Goal: Obtain resource: Download file/media

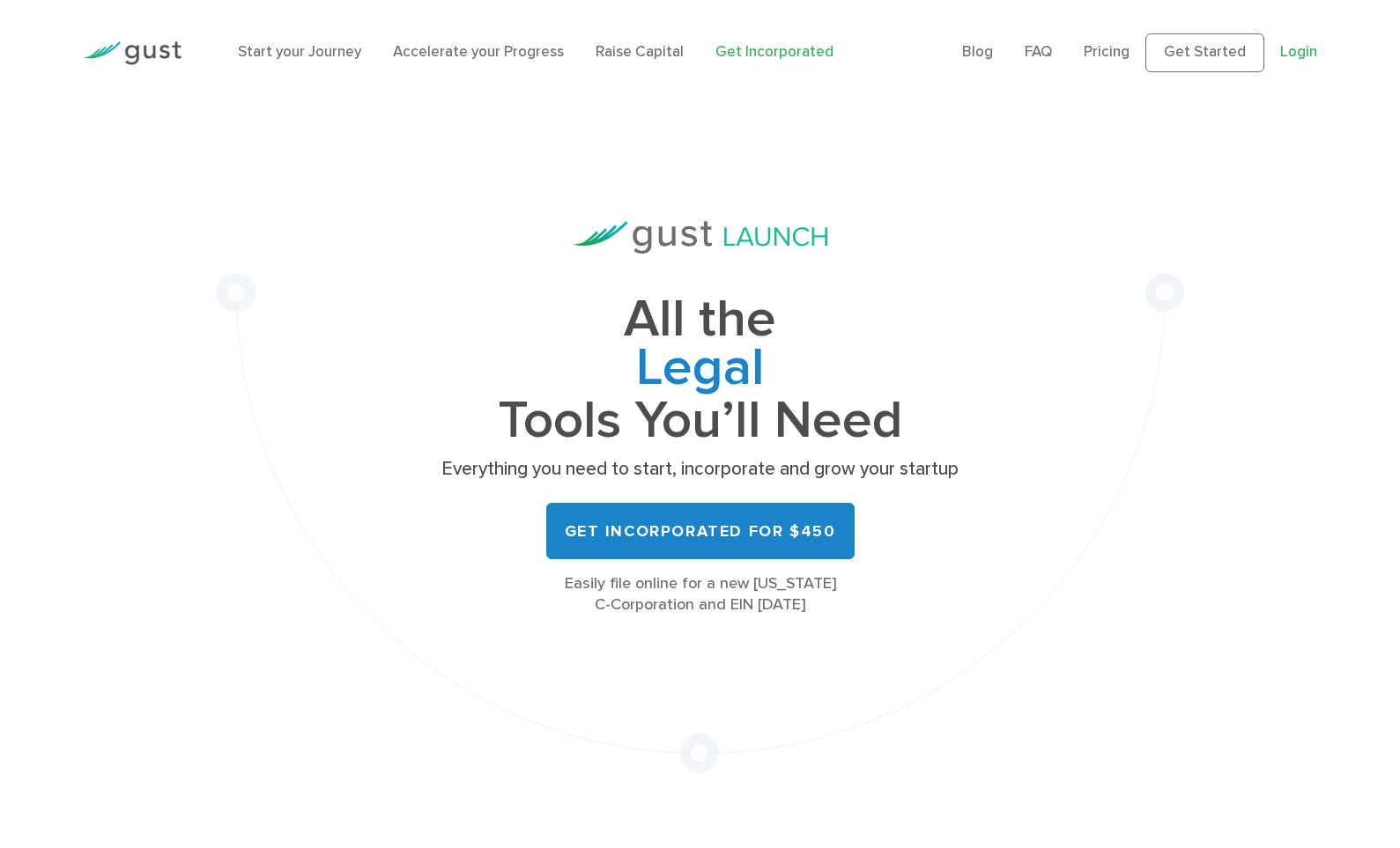
click at [1311, 52] on link "Login" at bounding box center [1299, 51] width 37 height 18
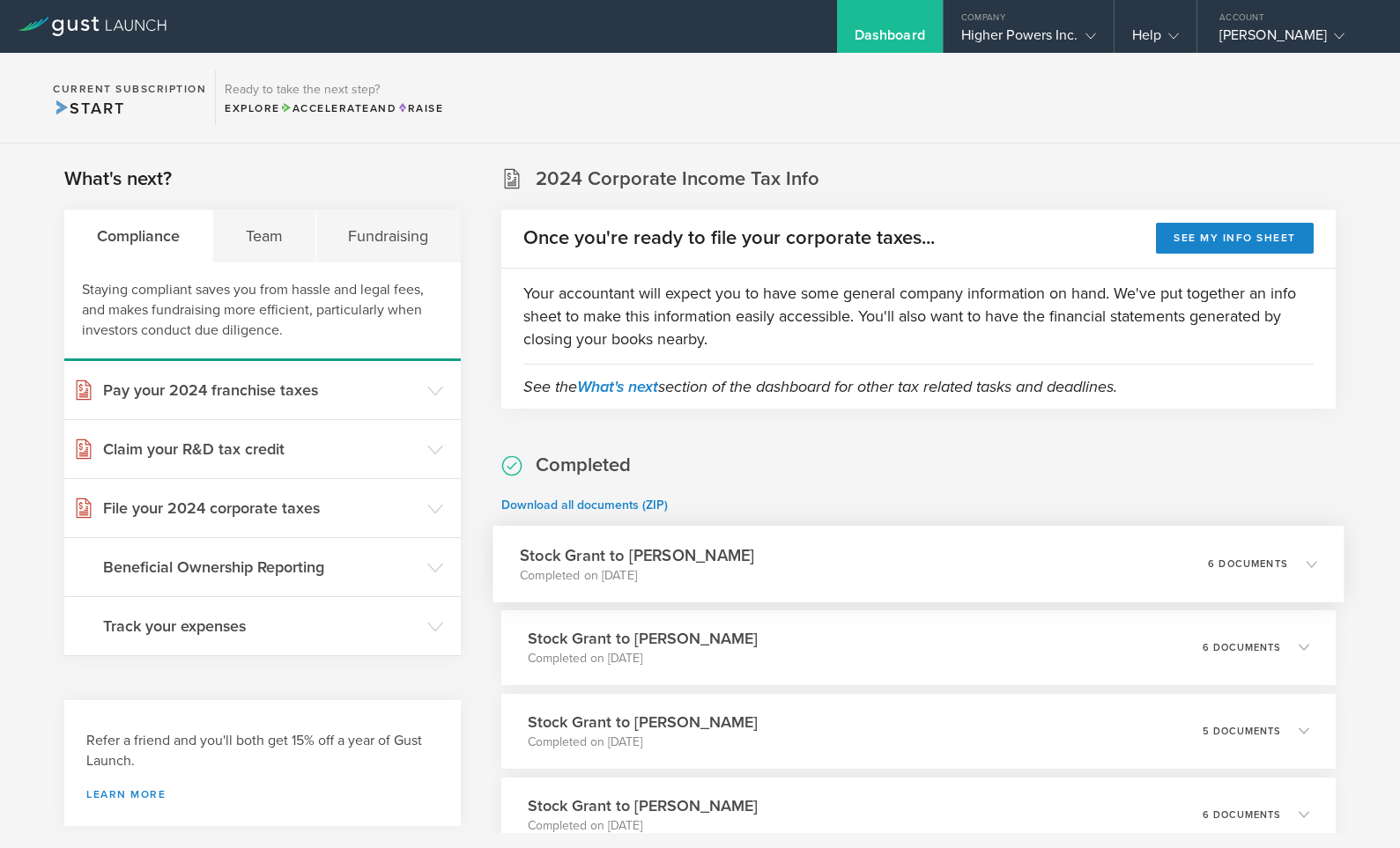
click at [1233, 561] on p "6 documents" at bounding box center [1248, 563] width 80 height 9
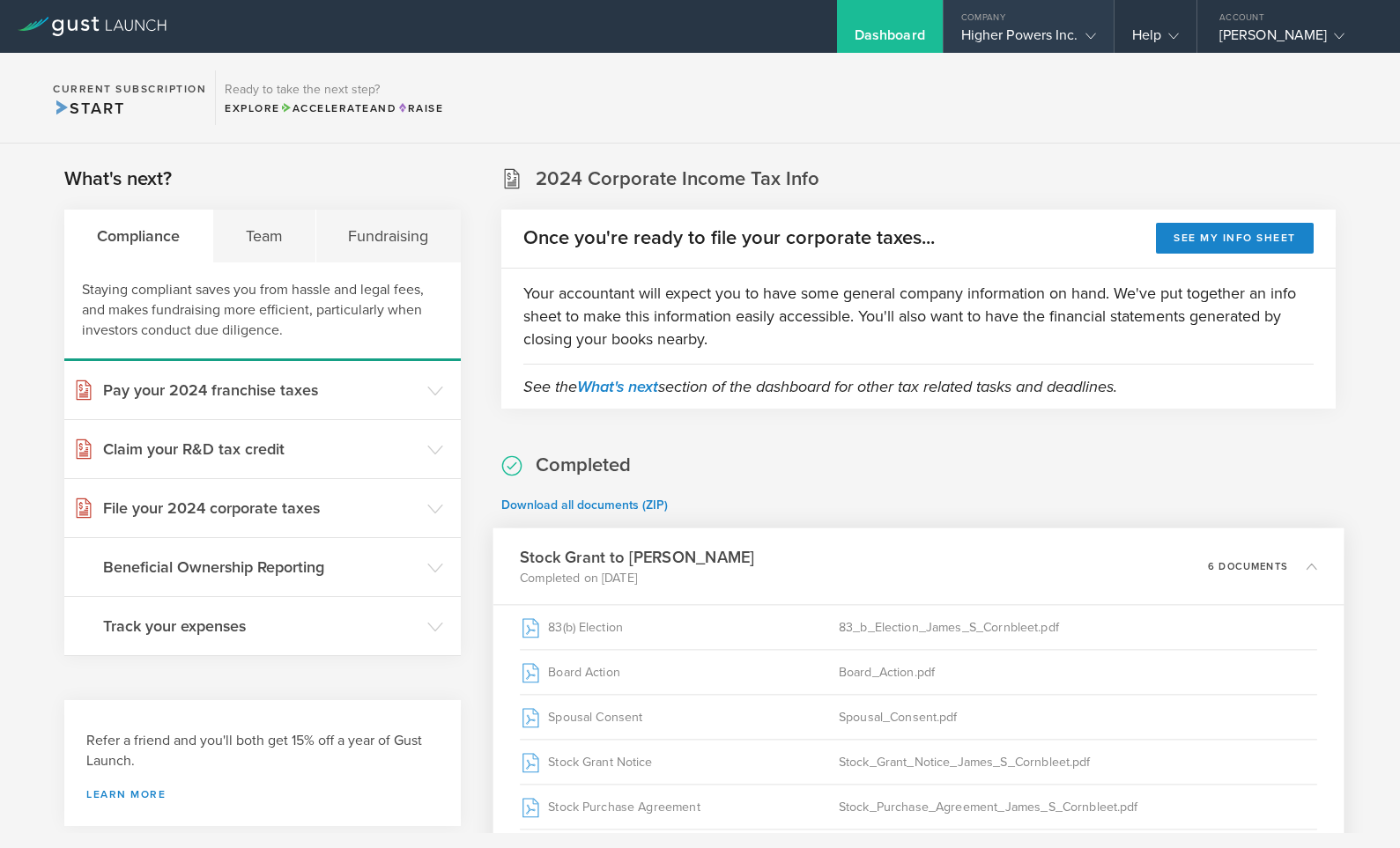
click at [1053, 29] on div "Higher Powers Inc." at bounding box center [1029, 39] width 135 height 26
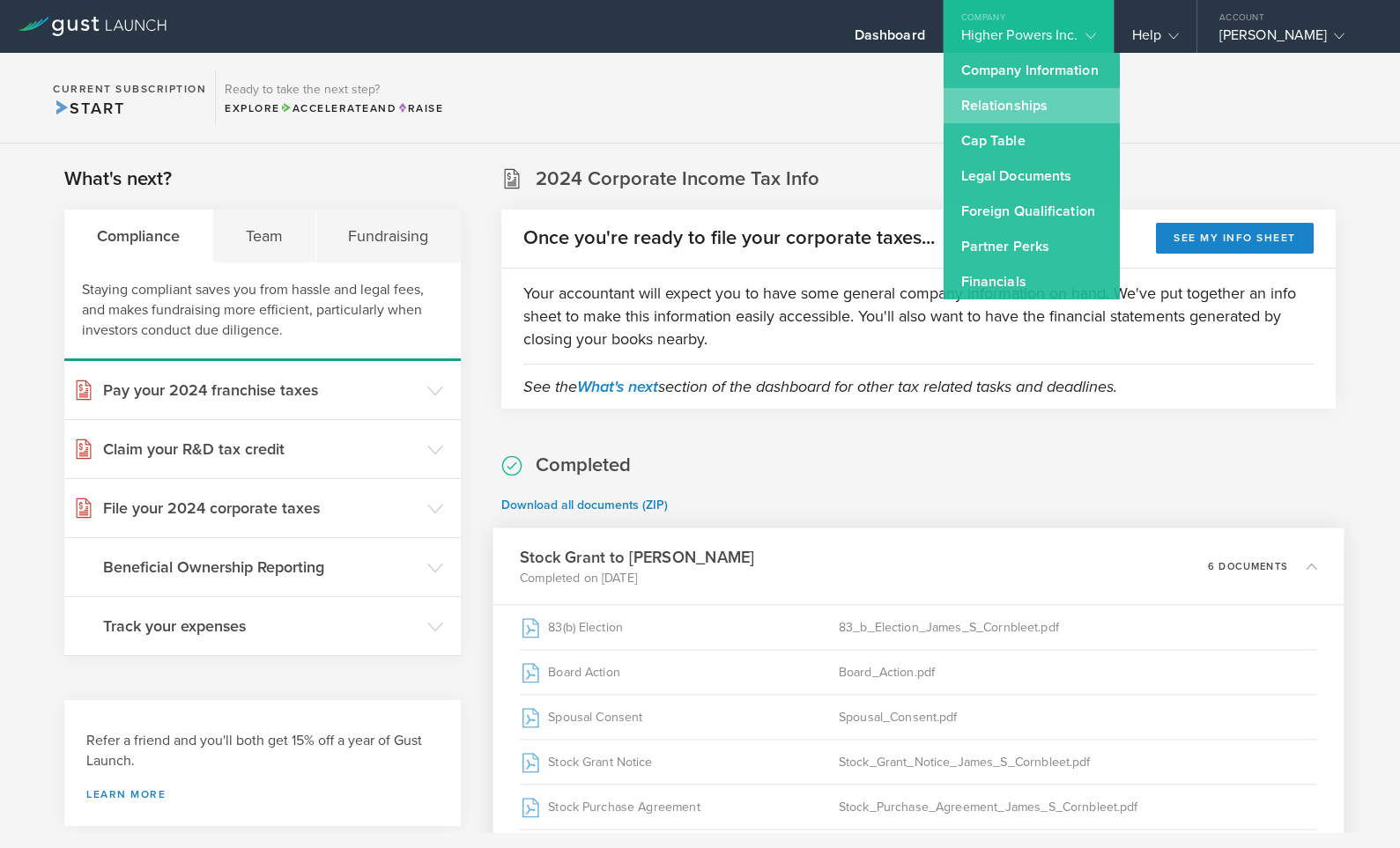
click at [1021, 109] on link "Relationships" at bounding box center [1032, 106] width 176 height 36
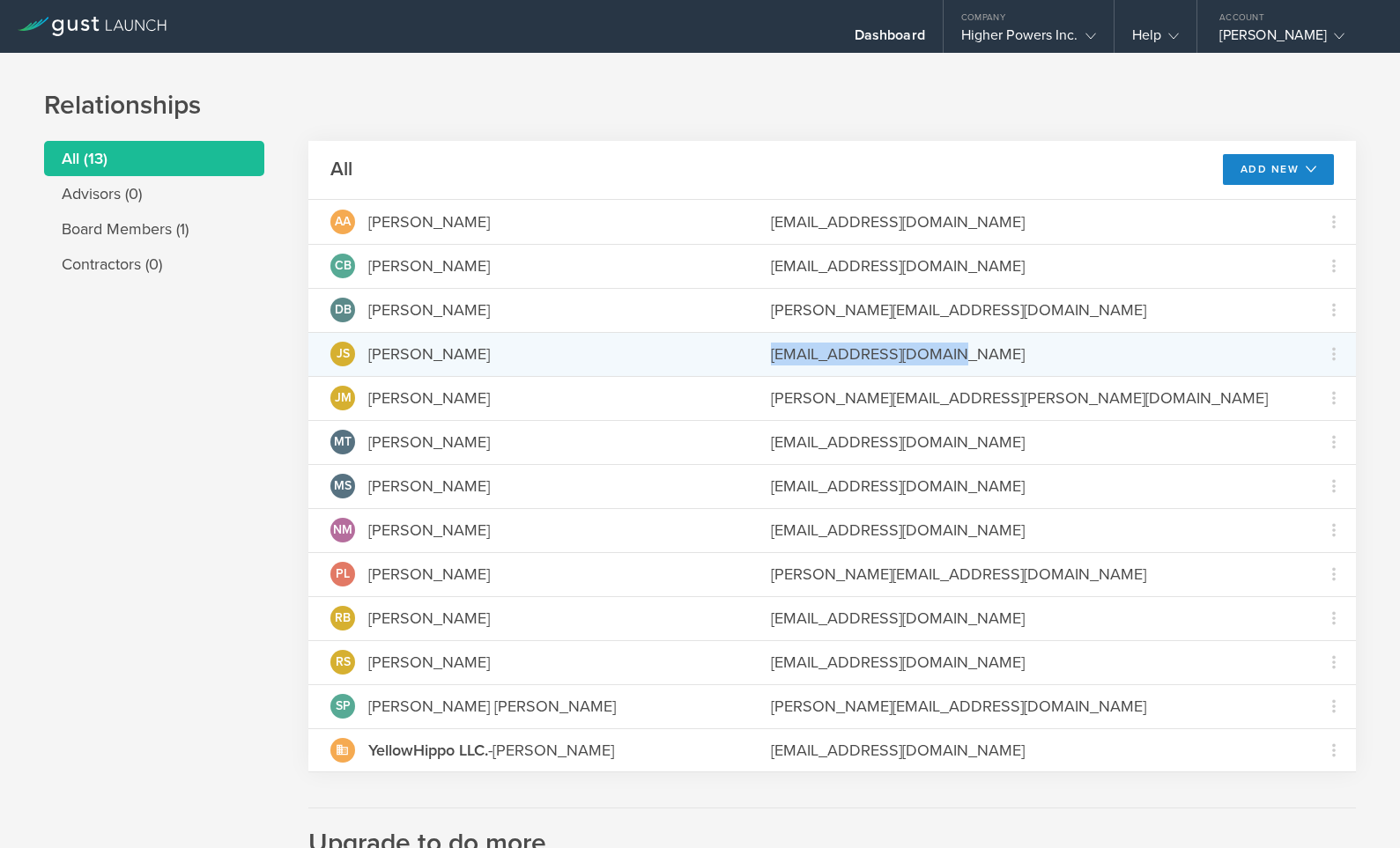
drag, startPoint x: 772, startPoint y: 352, endPoint x: 948, endPoint y: 356, distance: 176.0
click at [948, 356] on div "[EMAIL_ADDRESS][DOMAIN_NAME]" at bounding box center [1030, 353] width 519 height 22
copy div "[EMAIL_ADDRESS][DOMAIN_NAME]"
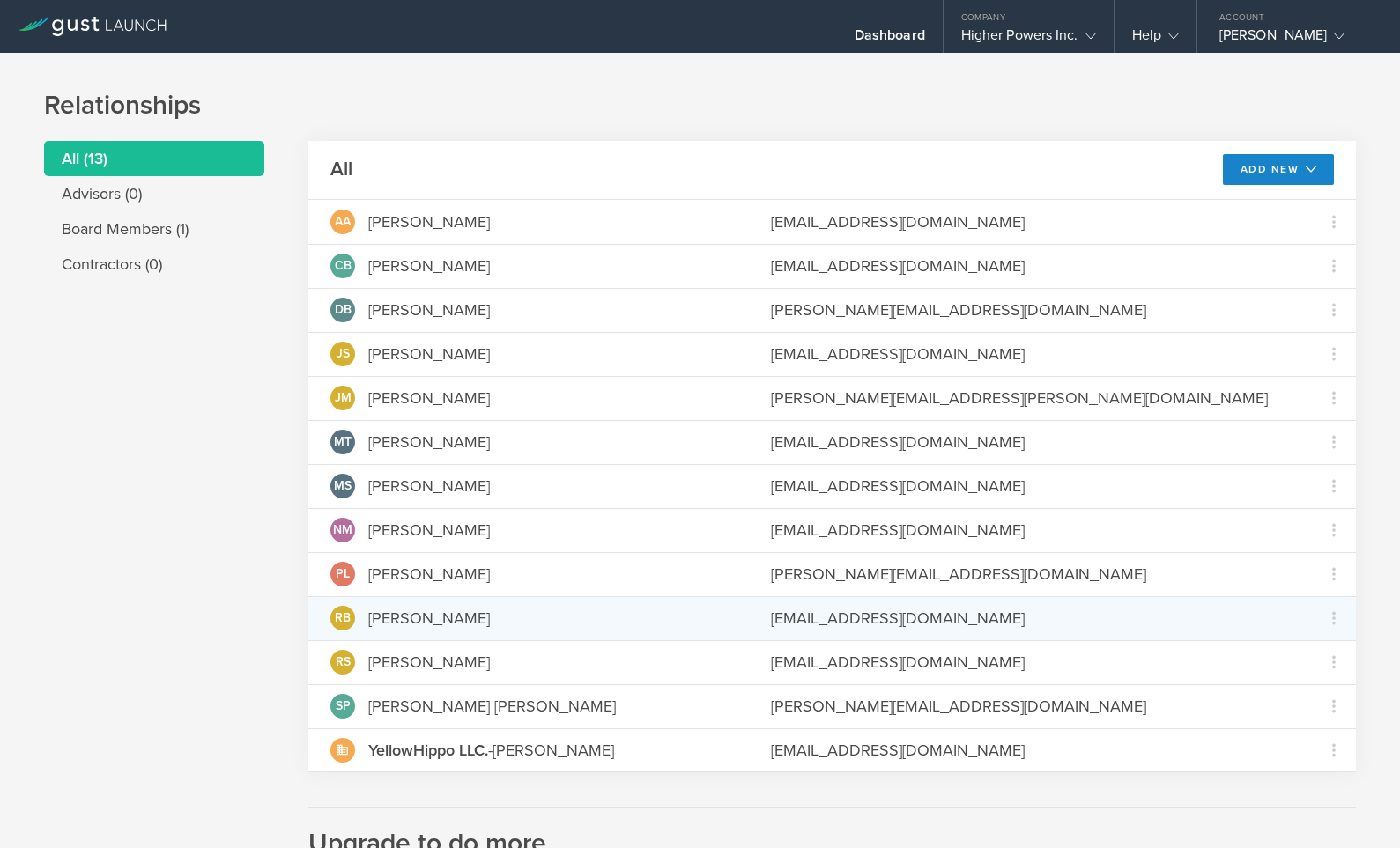
click at [368, 618] on div "[PERSON_NAME]" at bounding box center [429, 618] width 122 height 22
drag, startPoint x: 370, startPoint y: 618, endPoint x: 512, endPoint y: 618, distance: 142.0
click at [512, 618] on div "RB [PERSON_NAME]" at bounding box center [528, 618] width 397 height 24
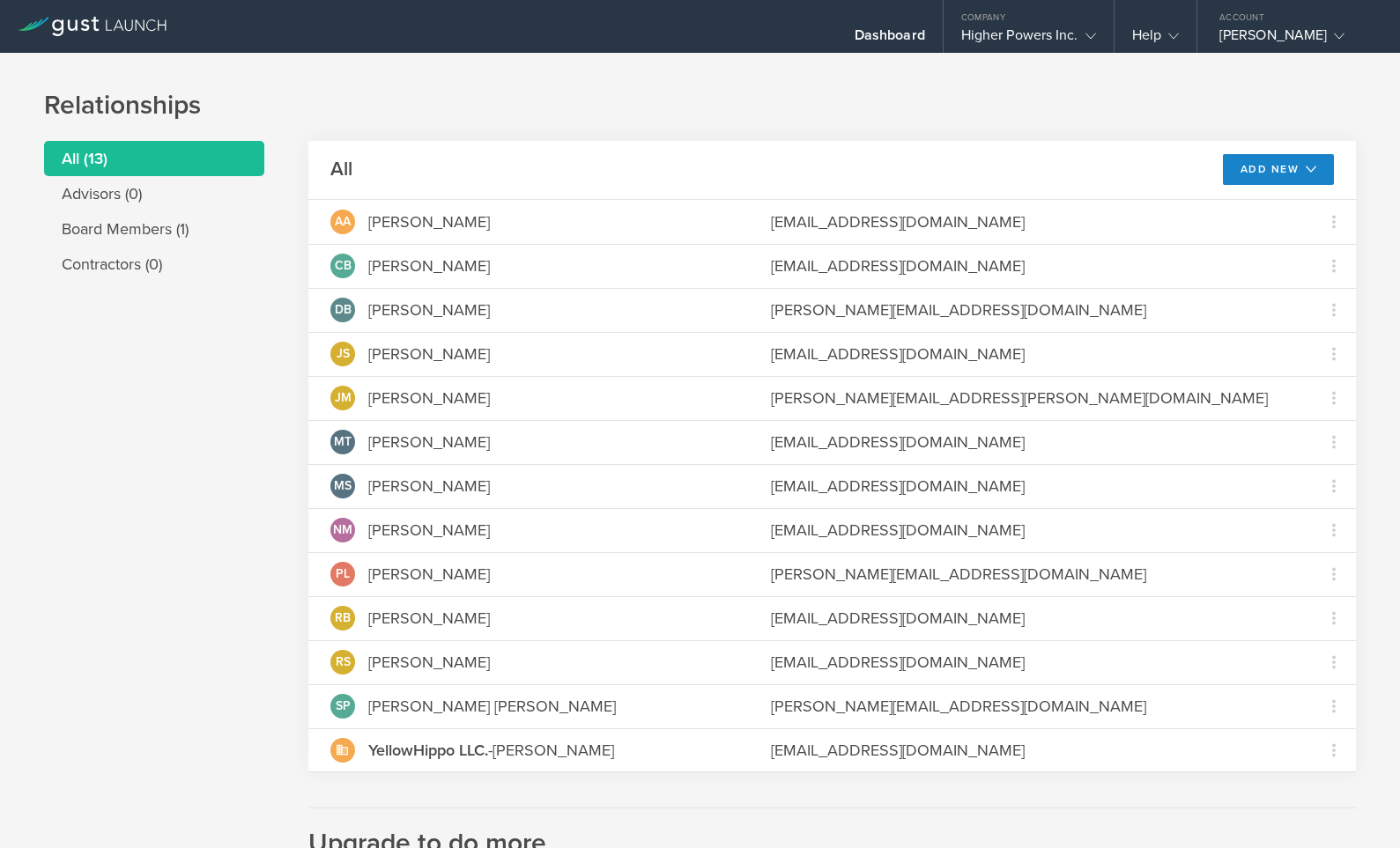
copy div "[PERSON_NAME]"
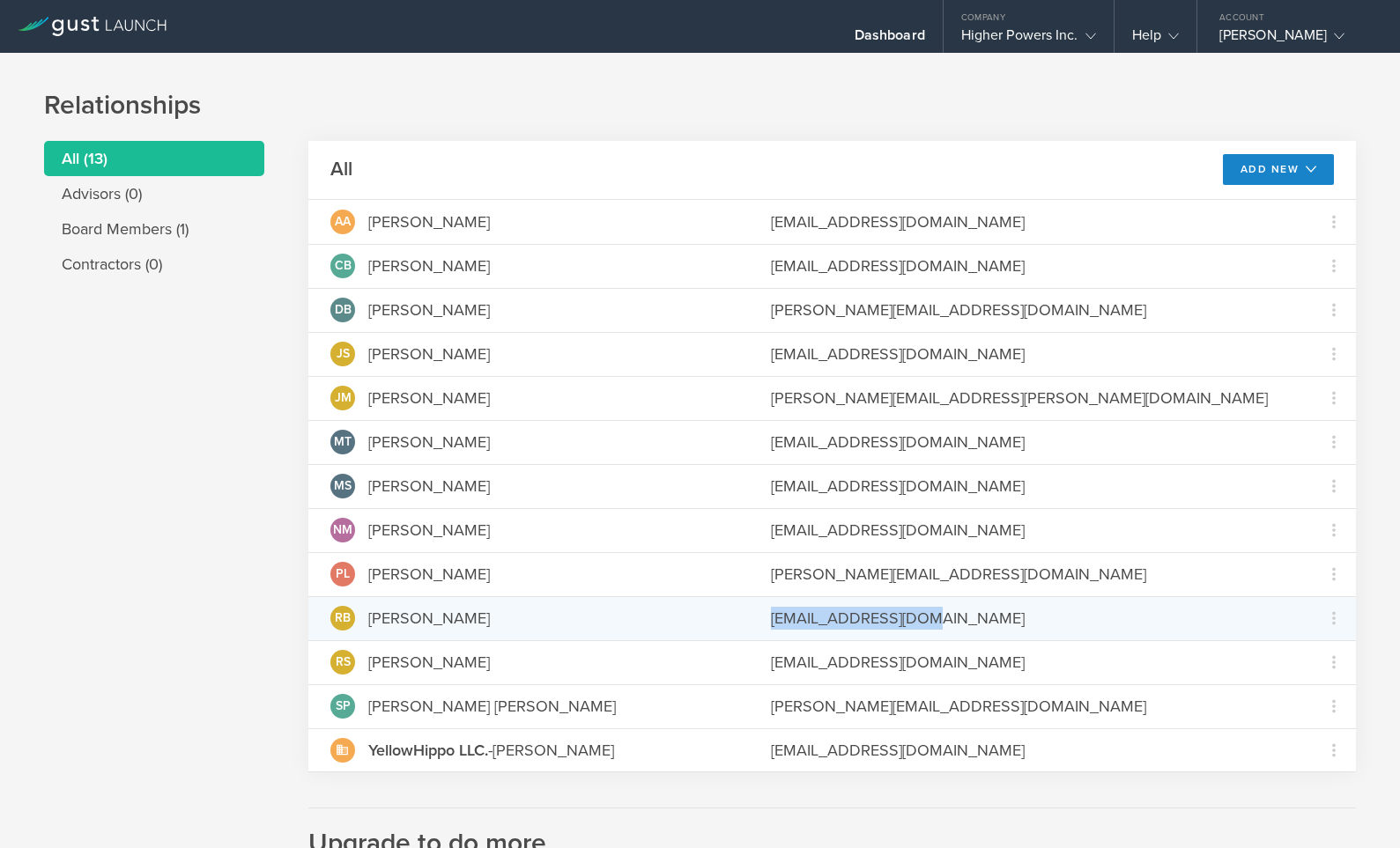
drag, startPoint x: 776, startPoint y: 618, endPoint x: 951, endPoint y: 617, distance: 175.0
click at [951, 617] on div "[EMAIL_ADDRESS][DOMAIN_NAME]" at bounding box center [1030, 618] width 519 height 22
copy div "[EMAIL_ADDRESS][DOMAIN_NAME]"
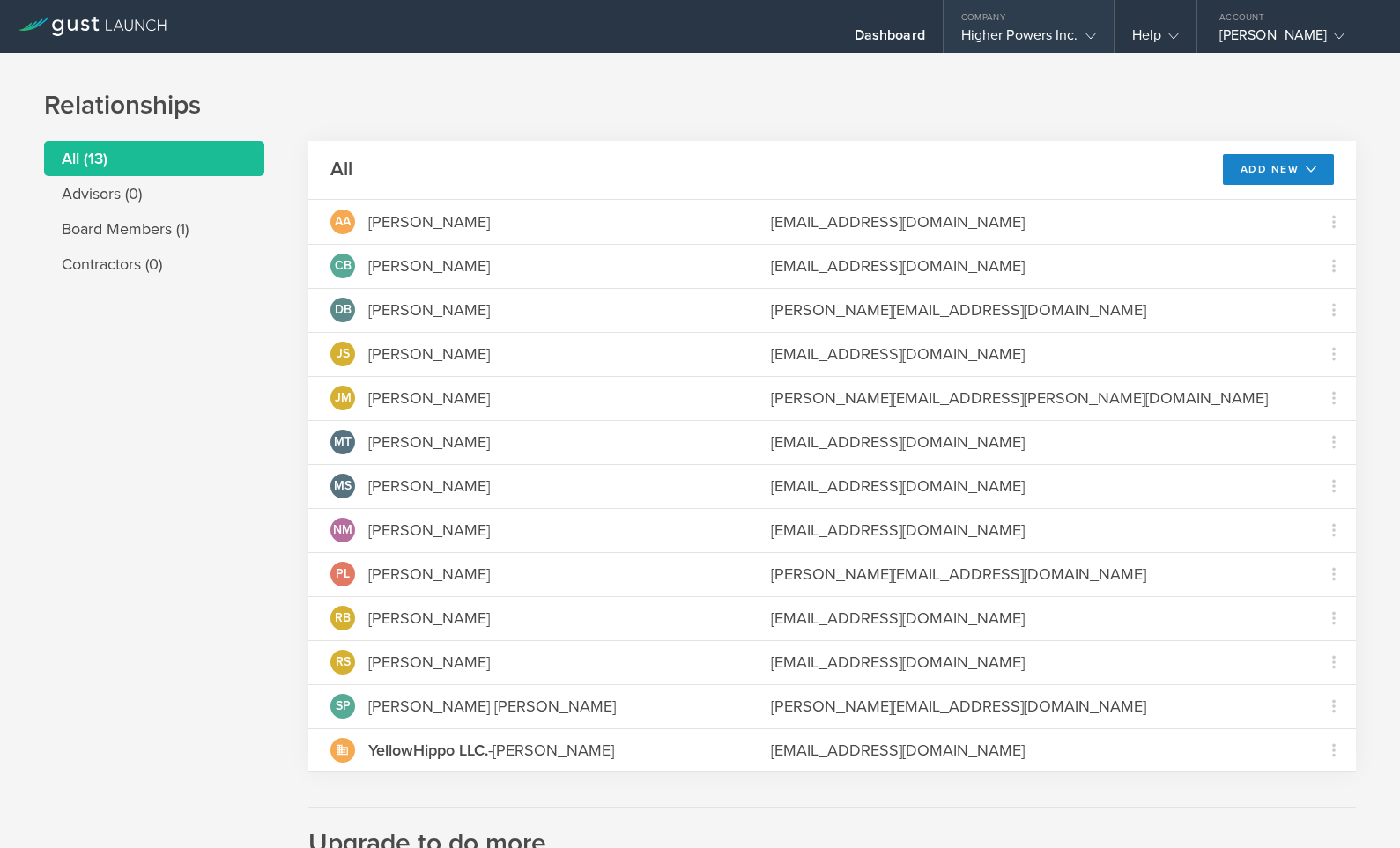
click at [1035, 29] on div "Higher Powers Inc." at bounding box center [1029, 39] width 135 height 26
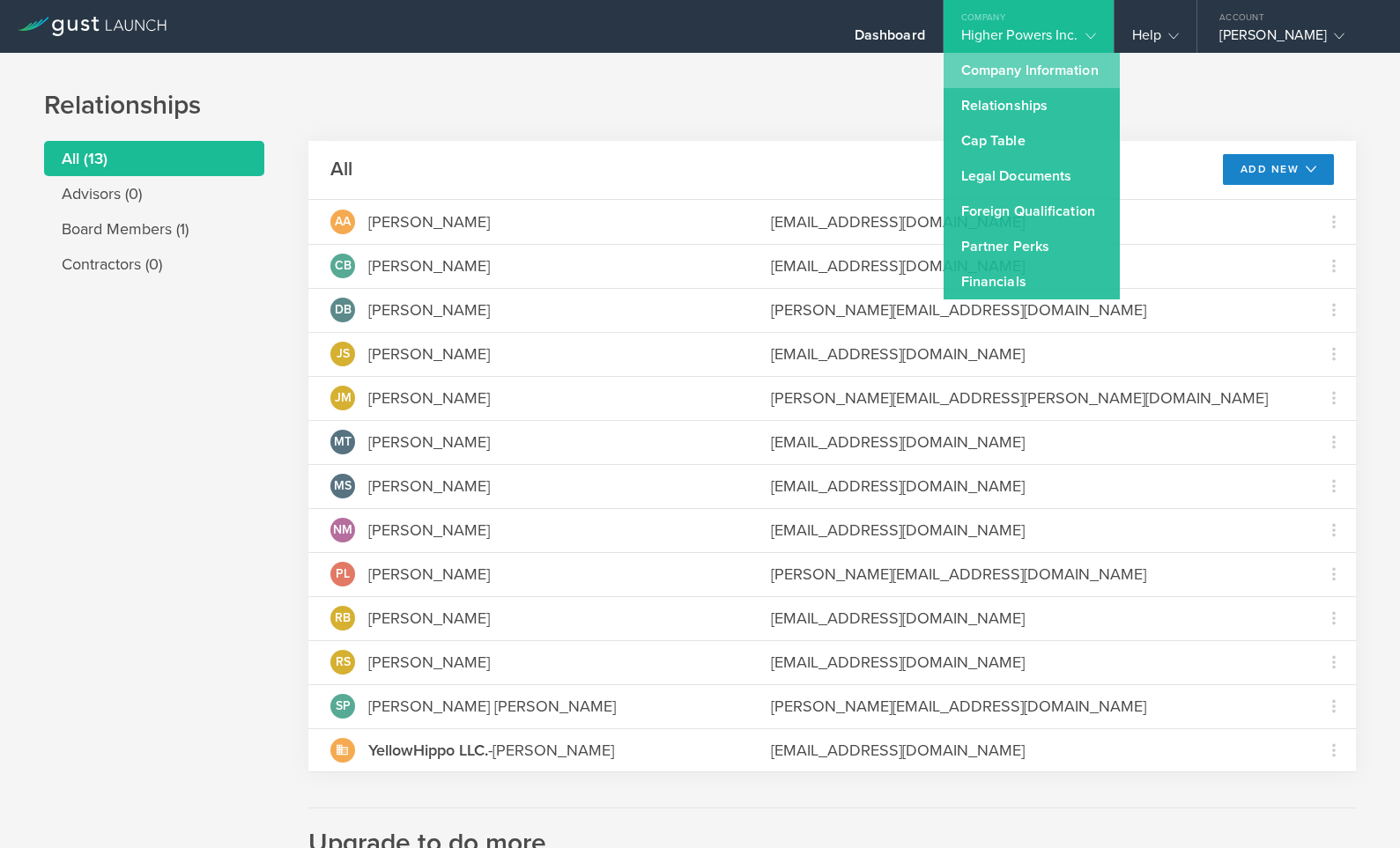
click at [1027, 63] on link "Company Information" at bounding box center [1032, 71] width 176 height 36
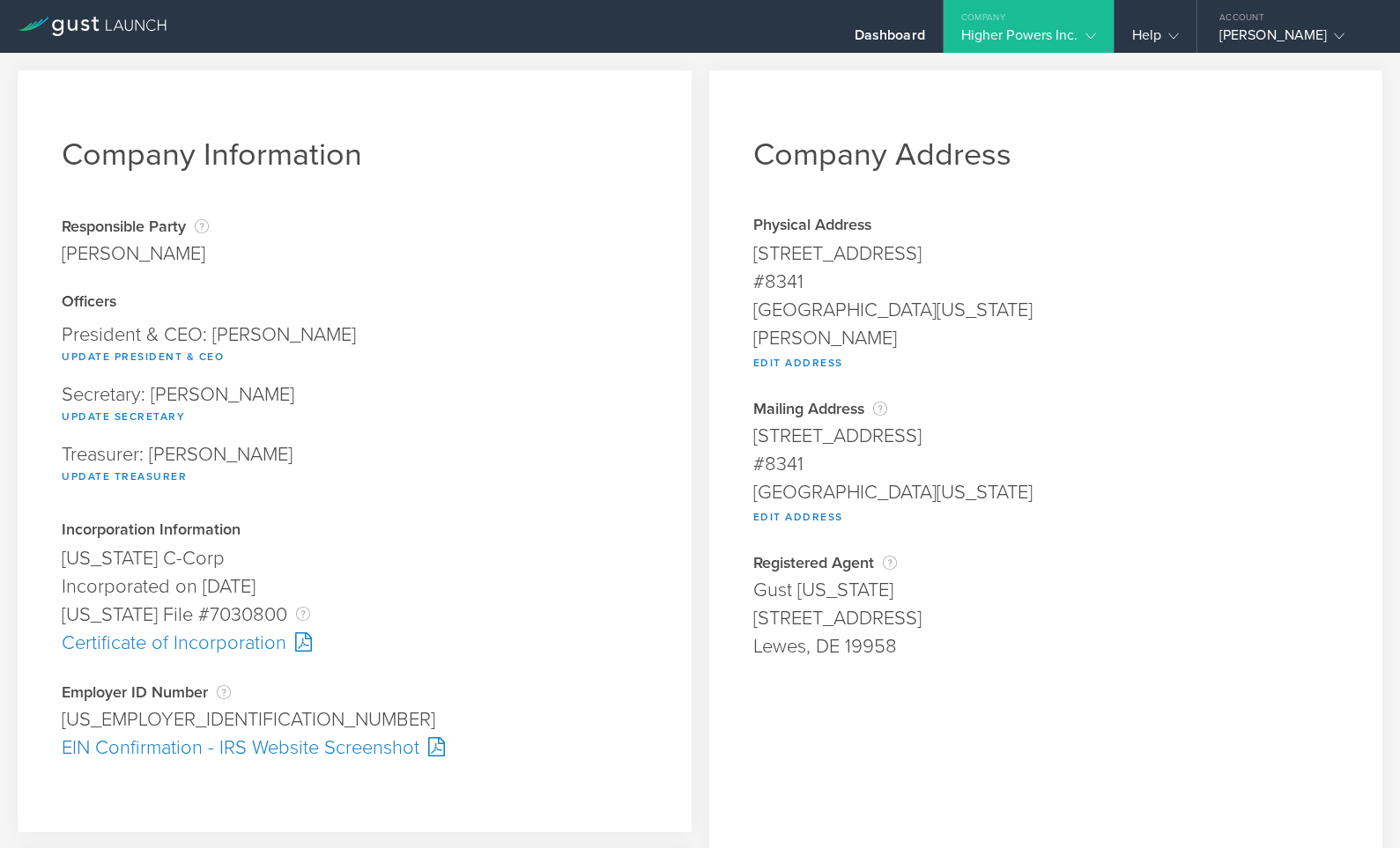
click at [148, 24] on icon at bounding box center [92, 26] width 149 height 20
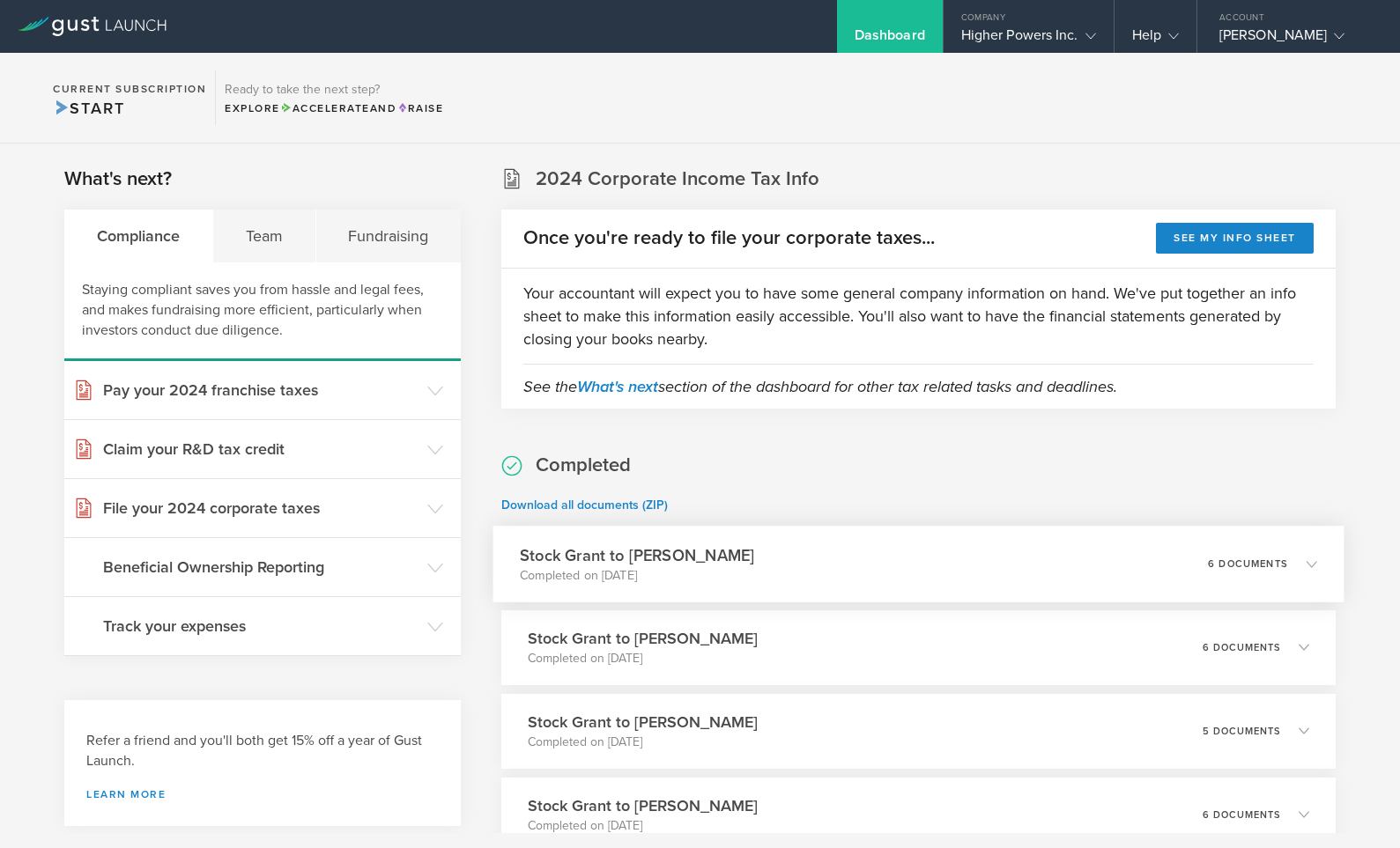
click at [1292, 564] on icon at bounding box center [1302, 563] width 29 height 16
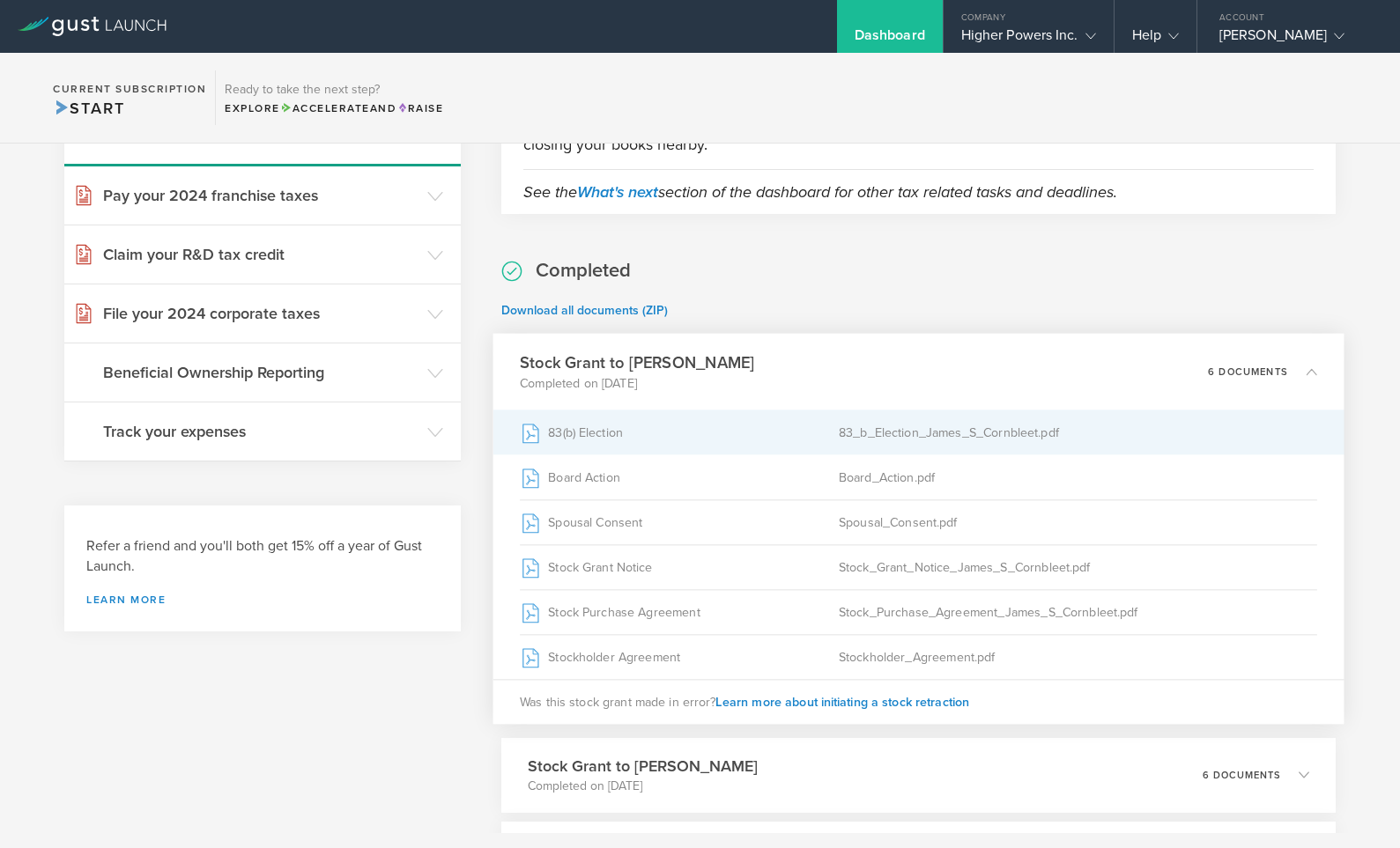
scroll to position [196, 0]
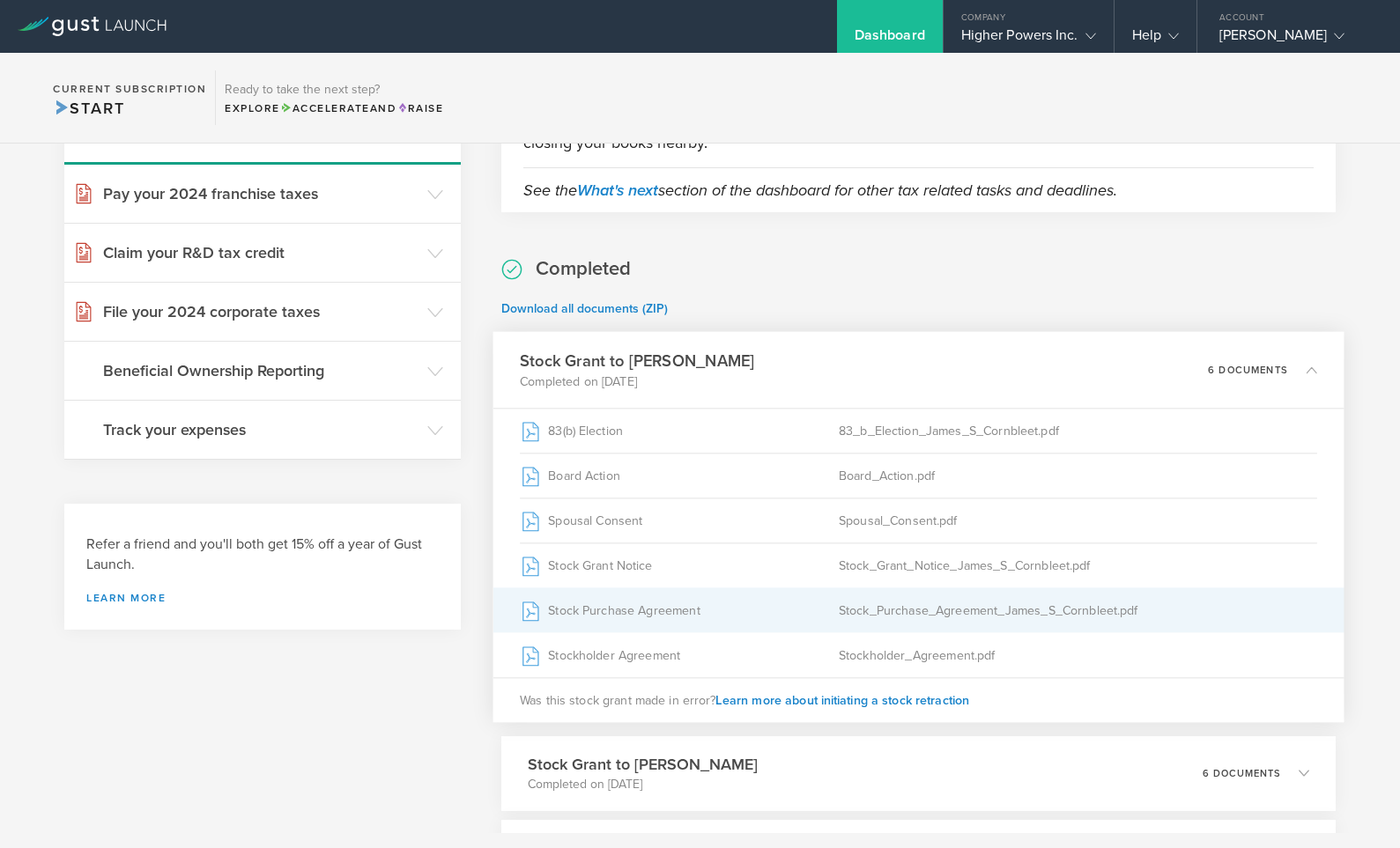
click at [950, 608] on div "Stock_Purchase_Agreement_James_S_Cornbleet.pdf" at bounding box center [1077, 610] width 478 height 44
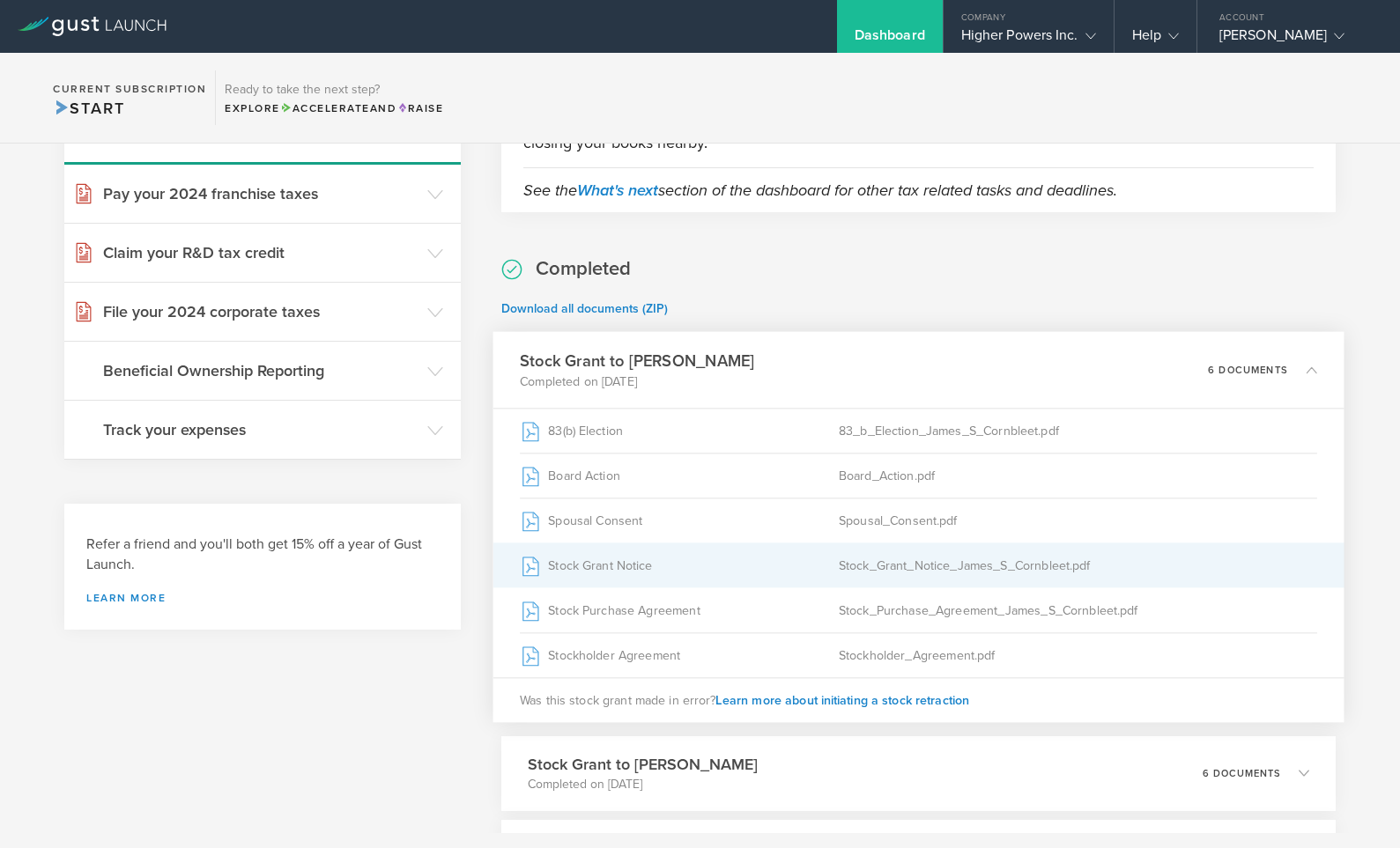
click at [944, 552] on div "Stock_Grant_Notice_James_S_Cornbleet.pdf" at bounding box center [1077, 565] width 478 height 44
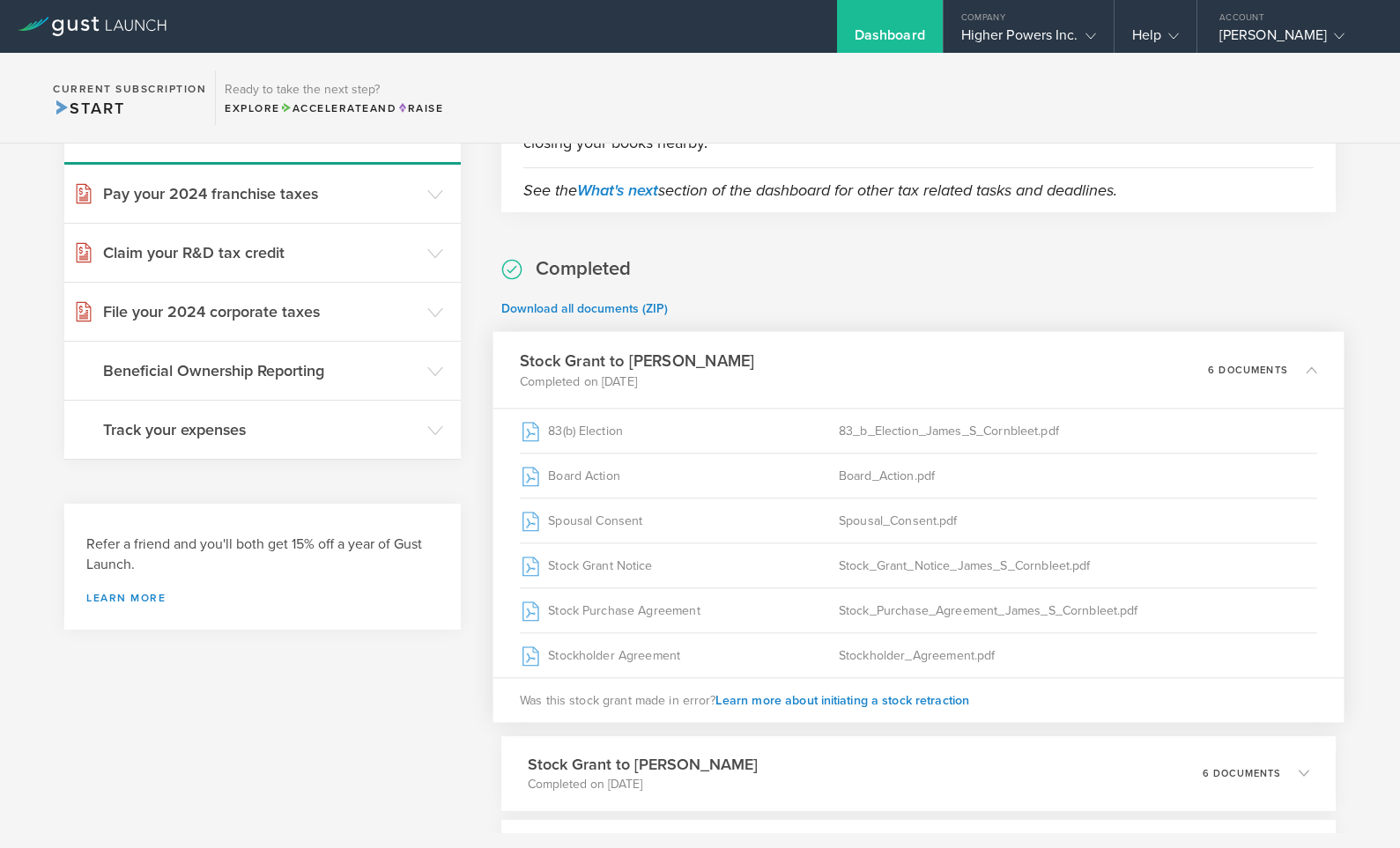
click at [1267, 360] on div "6 documents" at bounding box center [1262, 370] width 108 height 30
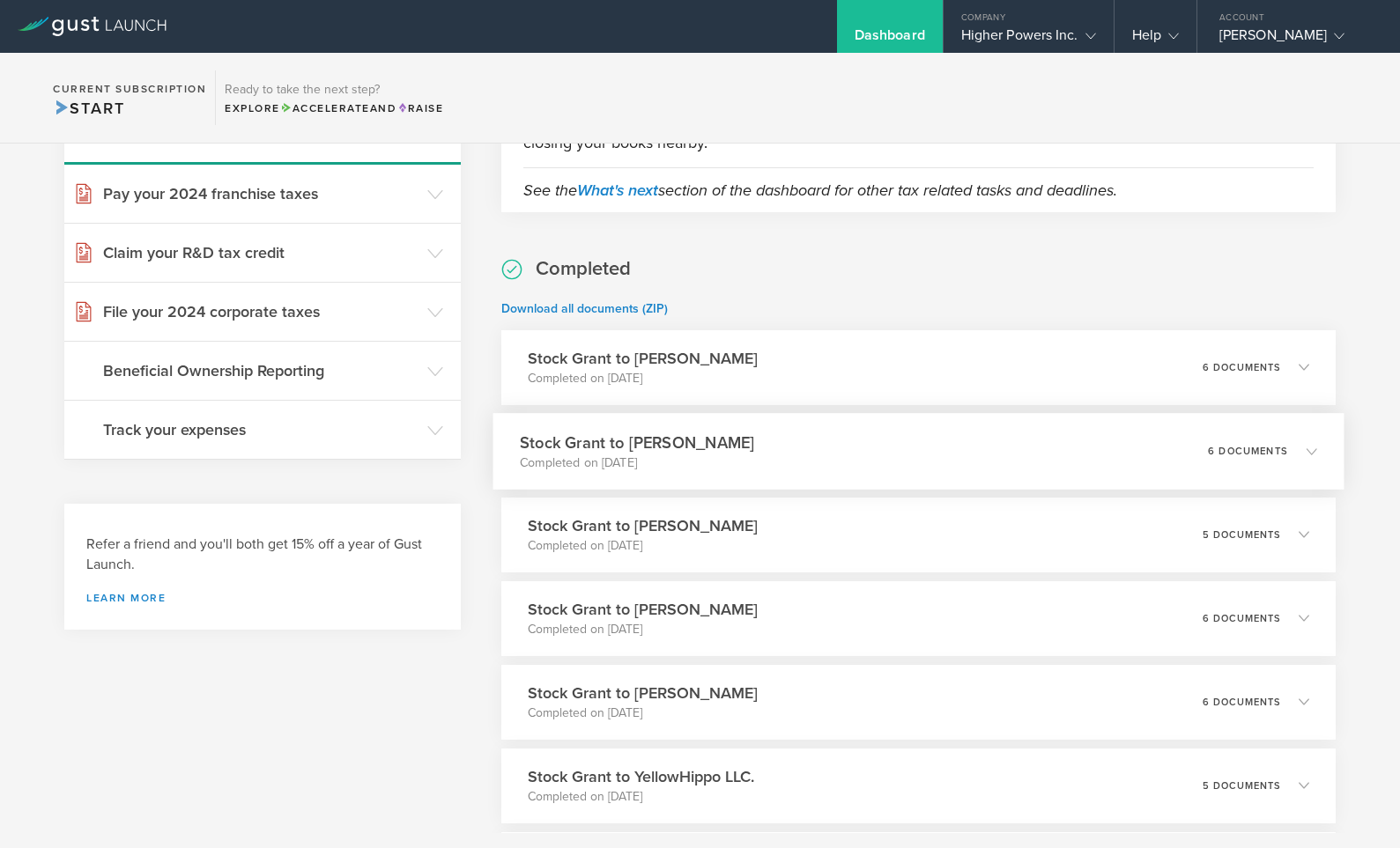
click at [1251, 440] on div "6 documents" at bounding box center [1262, 451] width 108 height 30
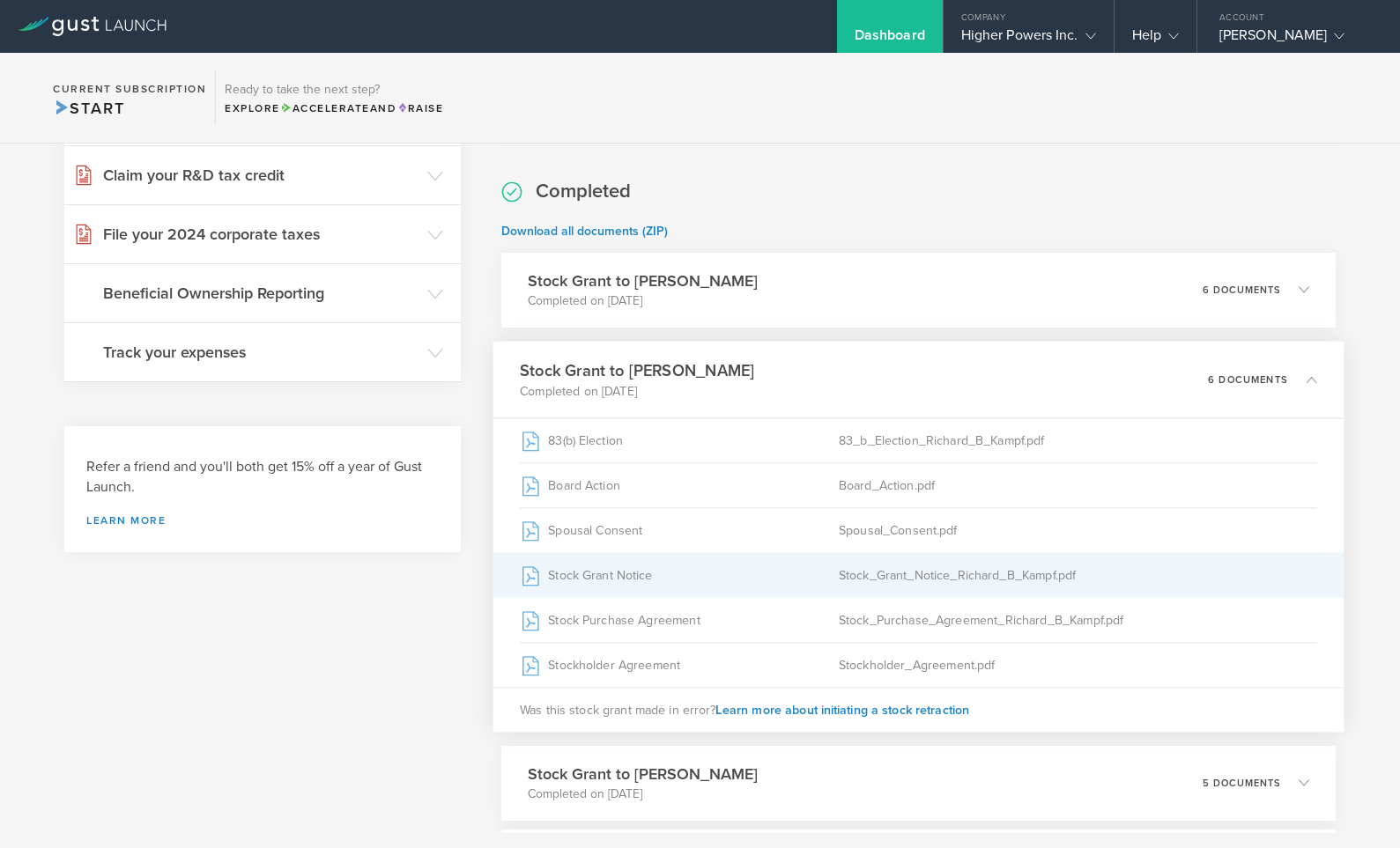
scroll to position [279, 0]
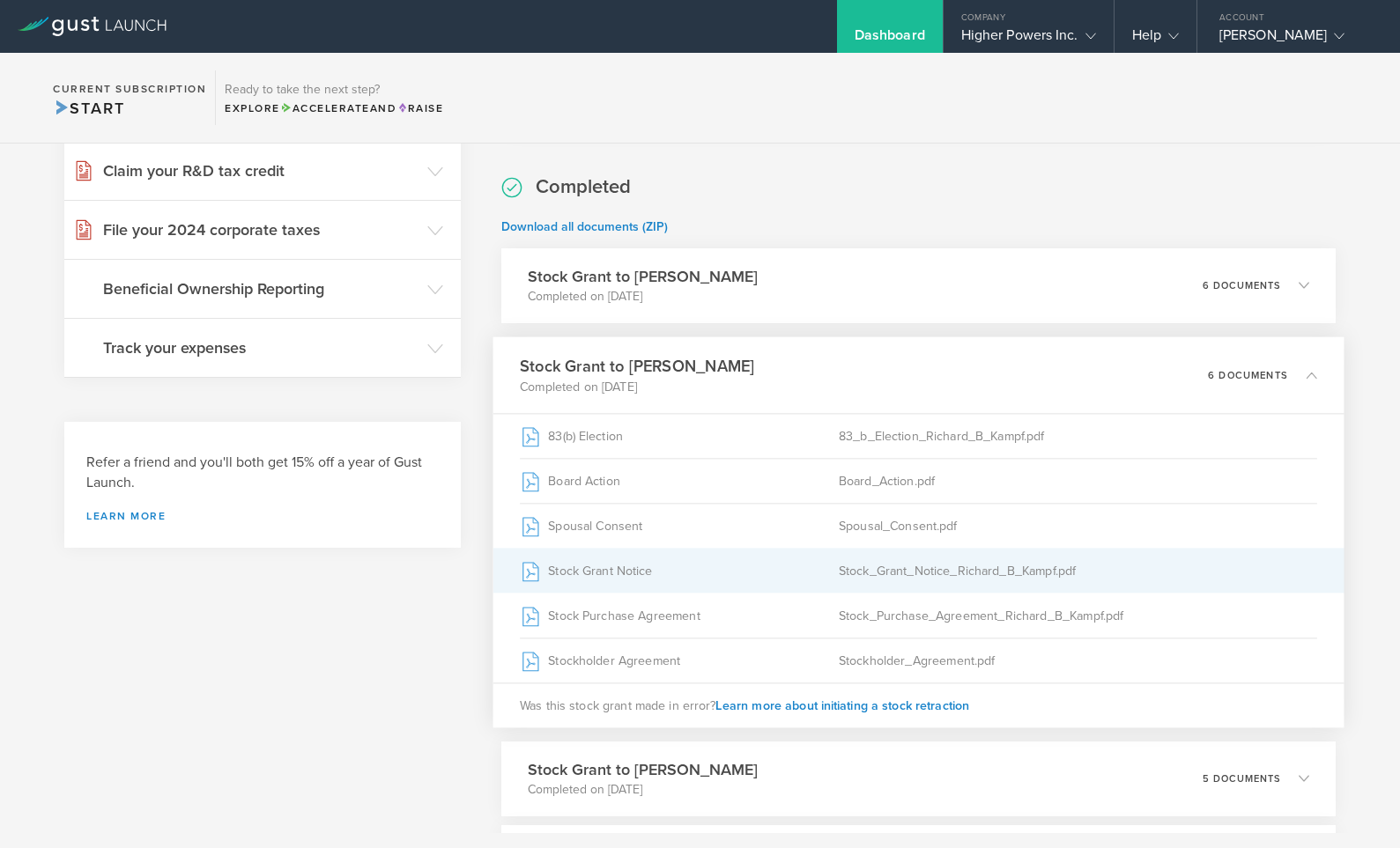
click at [918, 570] on div "Stock_Grant_Notice_Richard_B_Kampf.pdf" at bounding box center [1077, 570] width 478 height 44
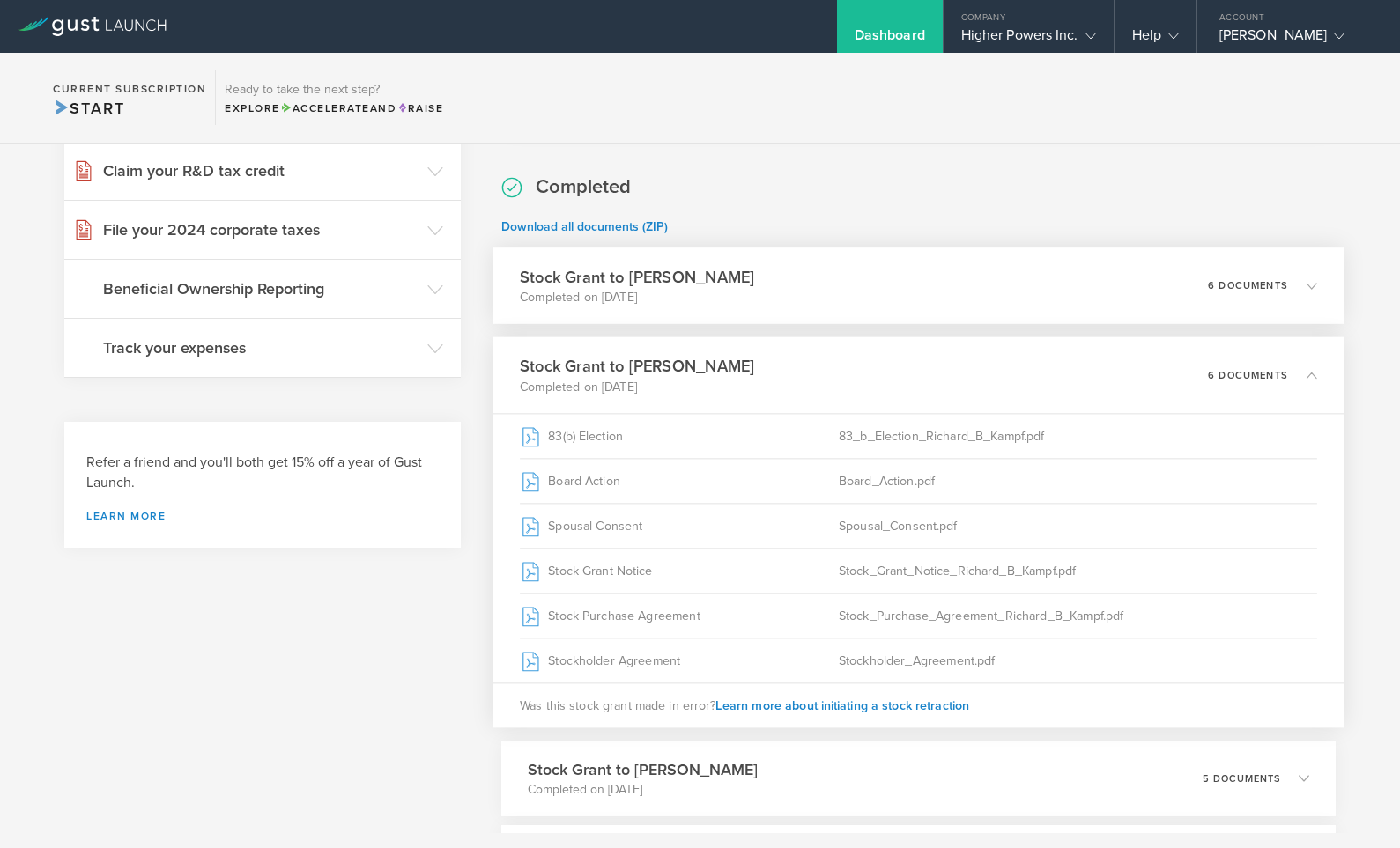
click at [1012, 291] on div "Stock Grant to [PERSON_NAME] Completed on [DATE] 6 documents" at bounding box center [918, 286] width 851 height 77
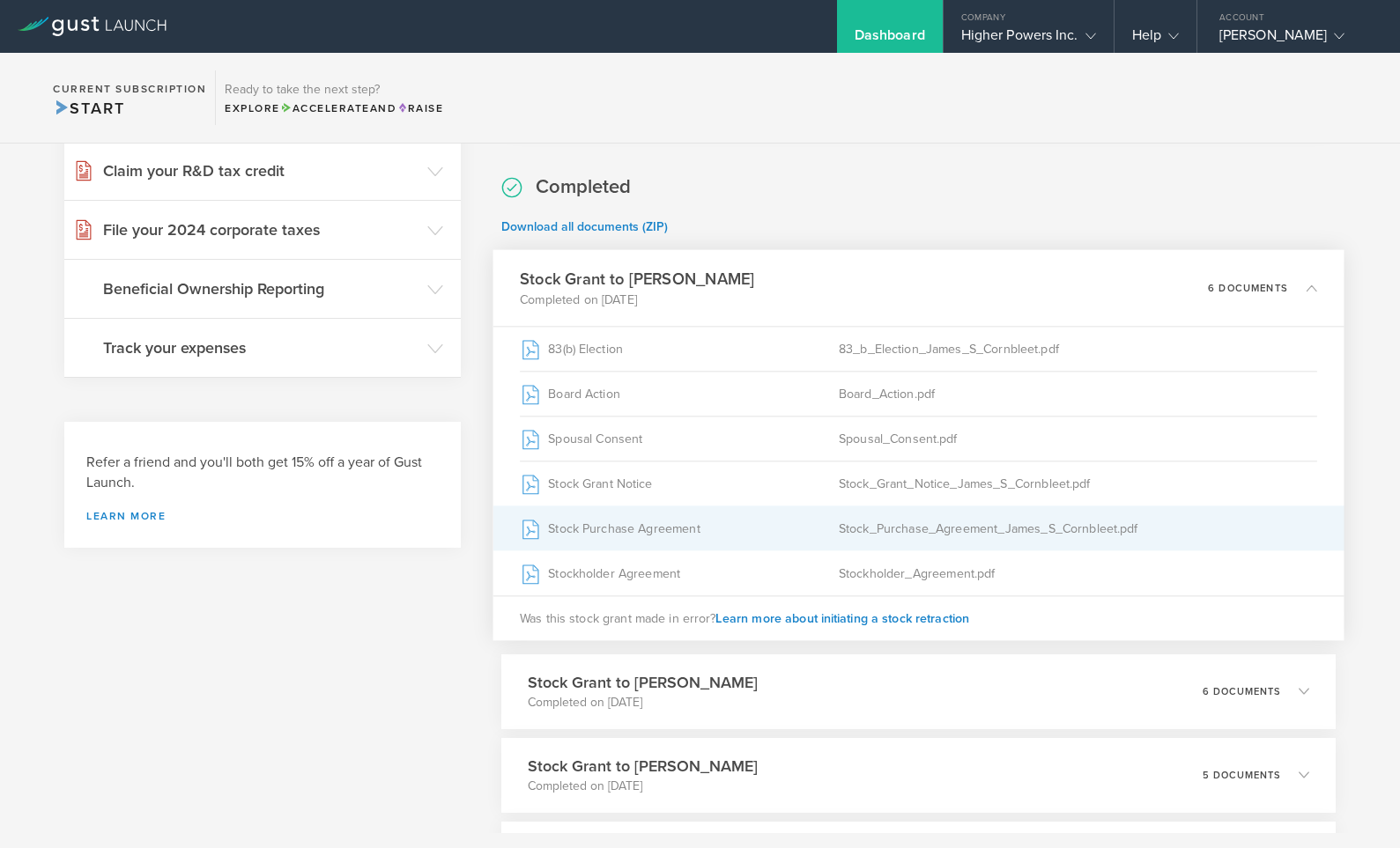
click at [826, 513] on div "Stock Purchase Agreement" at bounding box center [679, 528] width 319 height 44
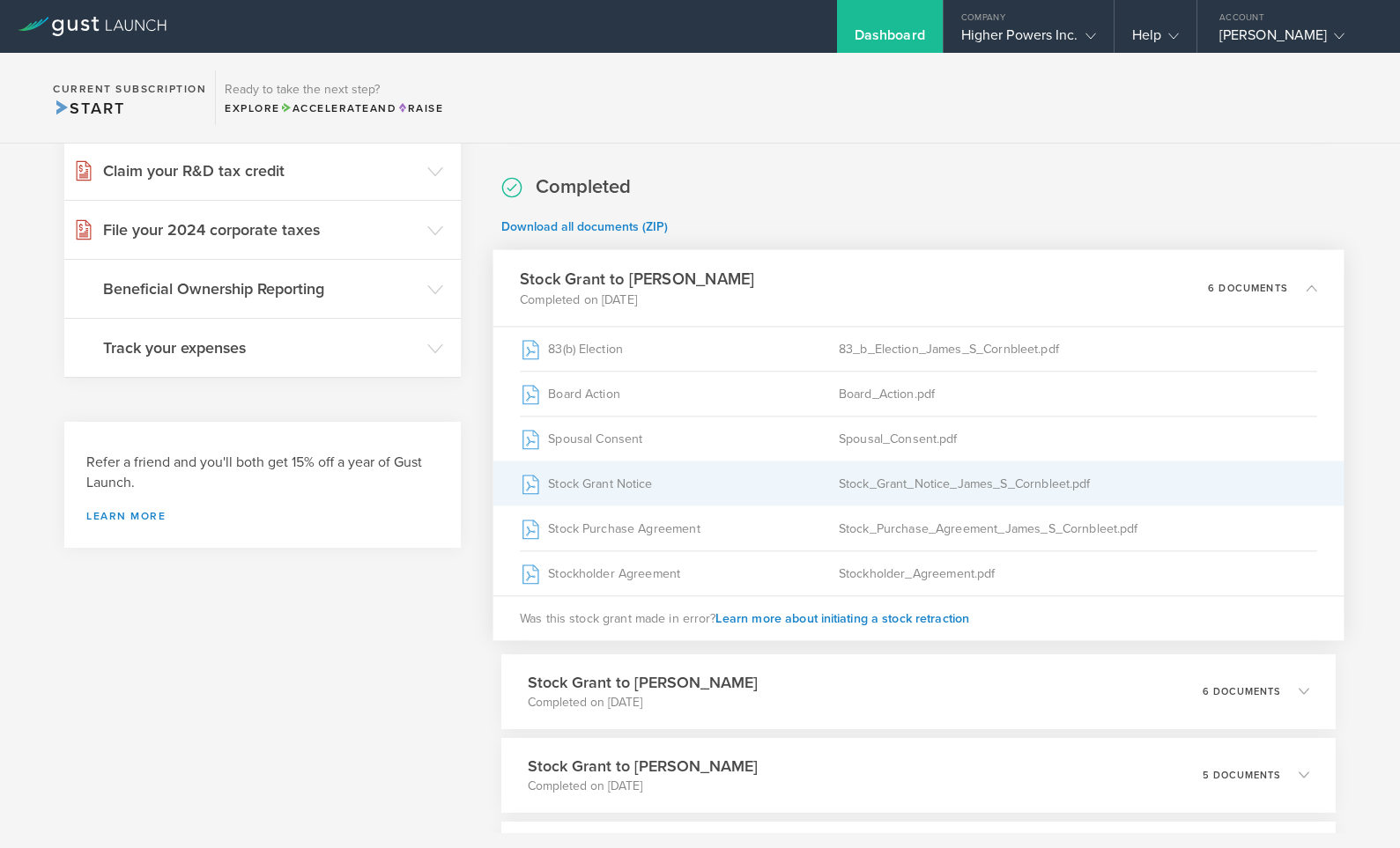
click at [873, 474] on div "Stock_Grant_Notice_James_S_Cornbleet.pdf" at bounding box center [1077, 483] width 478 height 44
click at [940, 486] on div "Stock_Grant_Notice_James_S_Cornbleet.pdf" at bounding box center [1077, 483] width 478 height 44
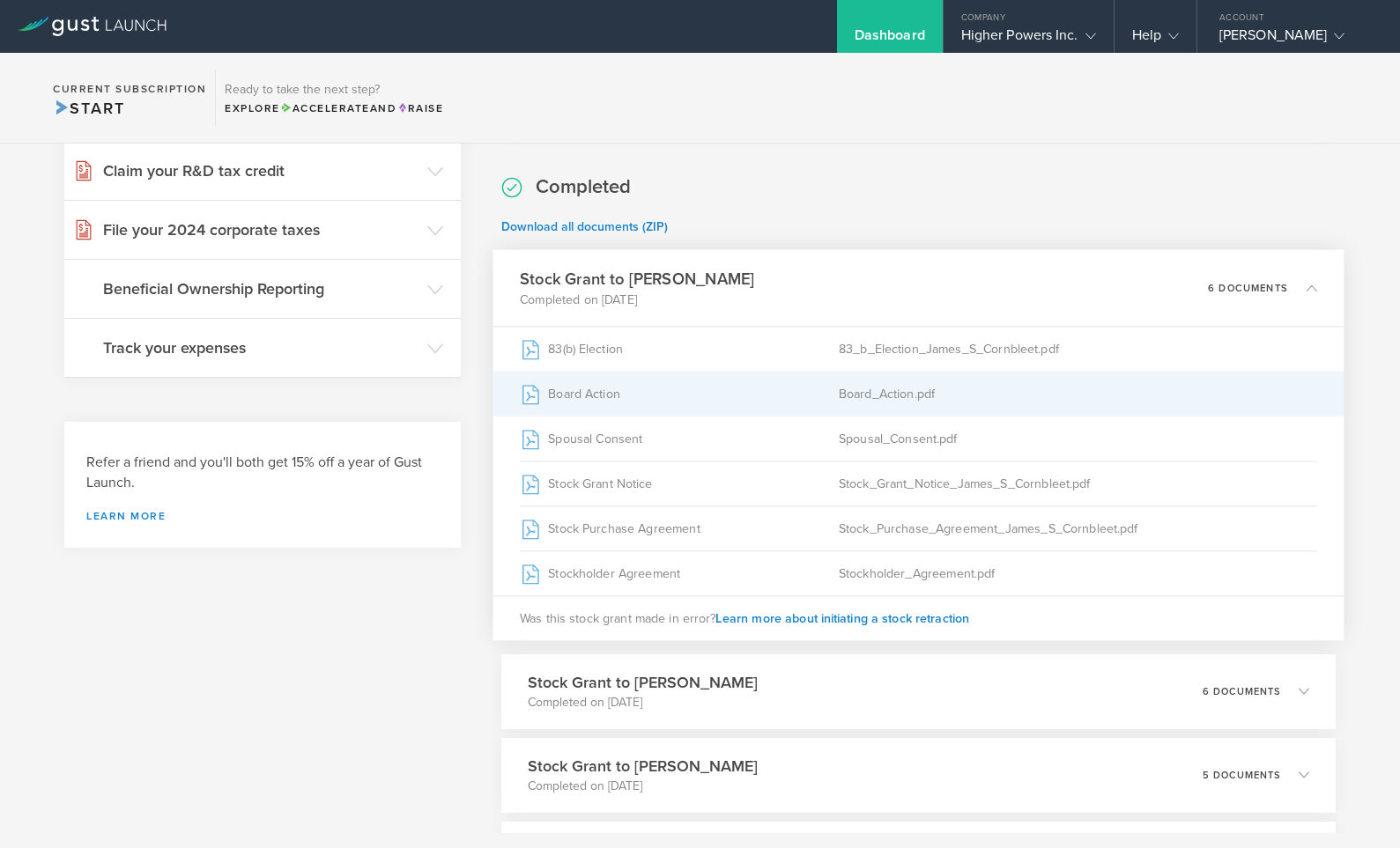
click at [937, 391] on div "Board_Action.pdf" at bounding box center [1077, 393] width 478 height 44
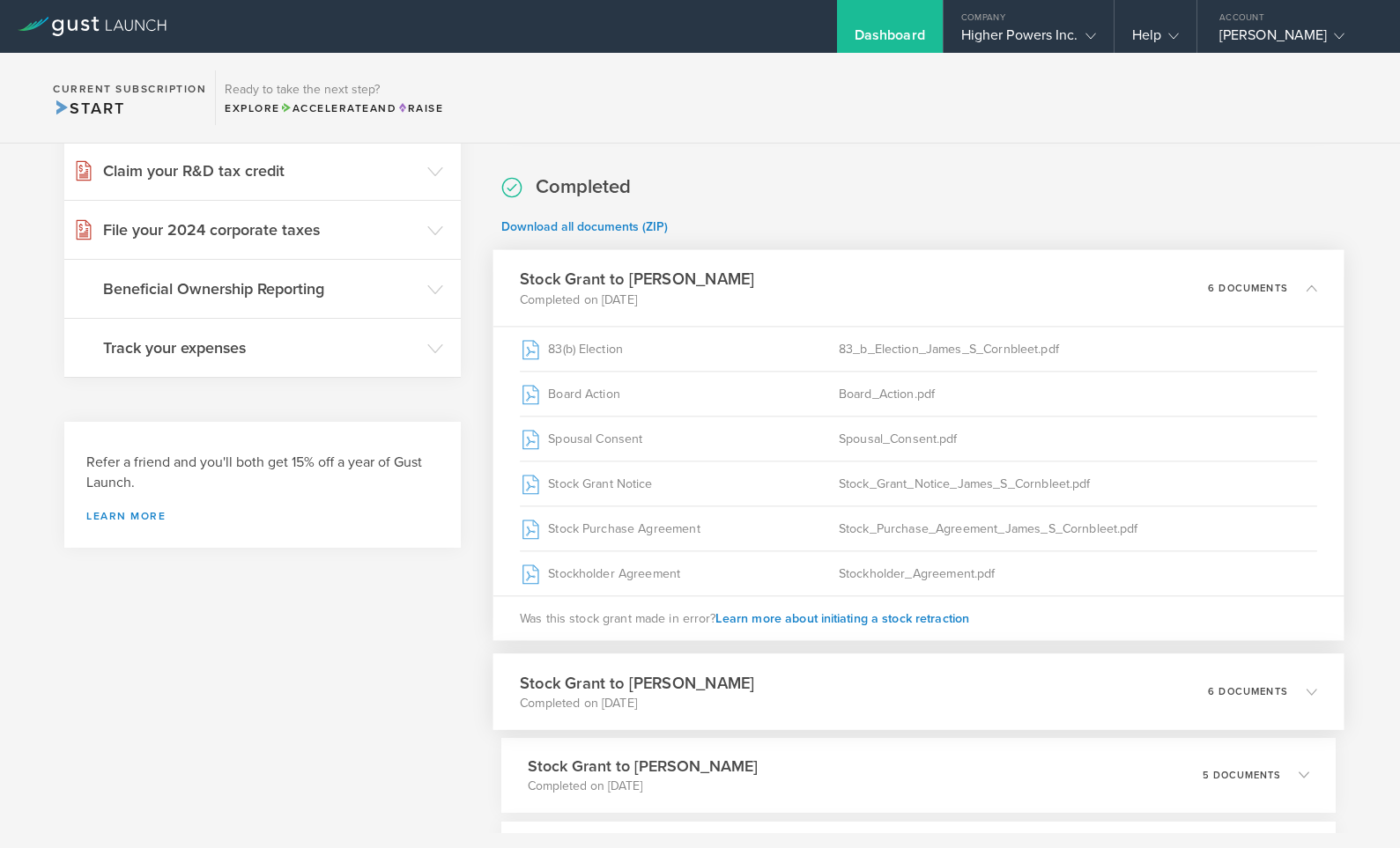
click at [822, 683] on div "Stock Grant to [PERSON_NAME] Completed on [DATE] 6 documents" at bounding box center [918, 692] width 851 height 77
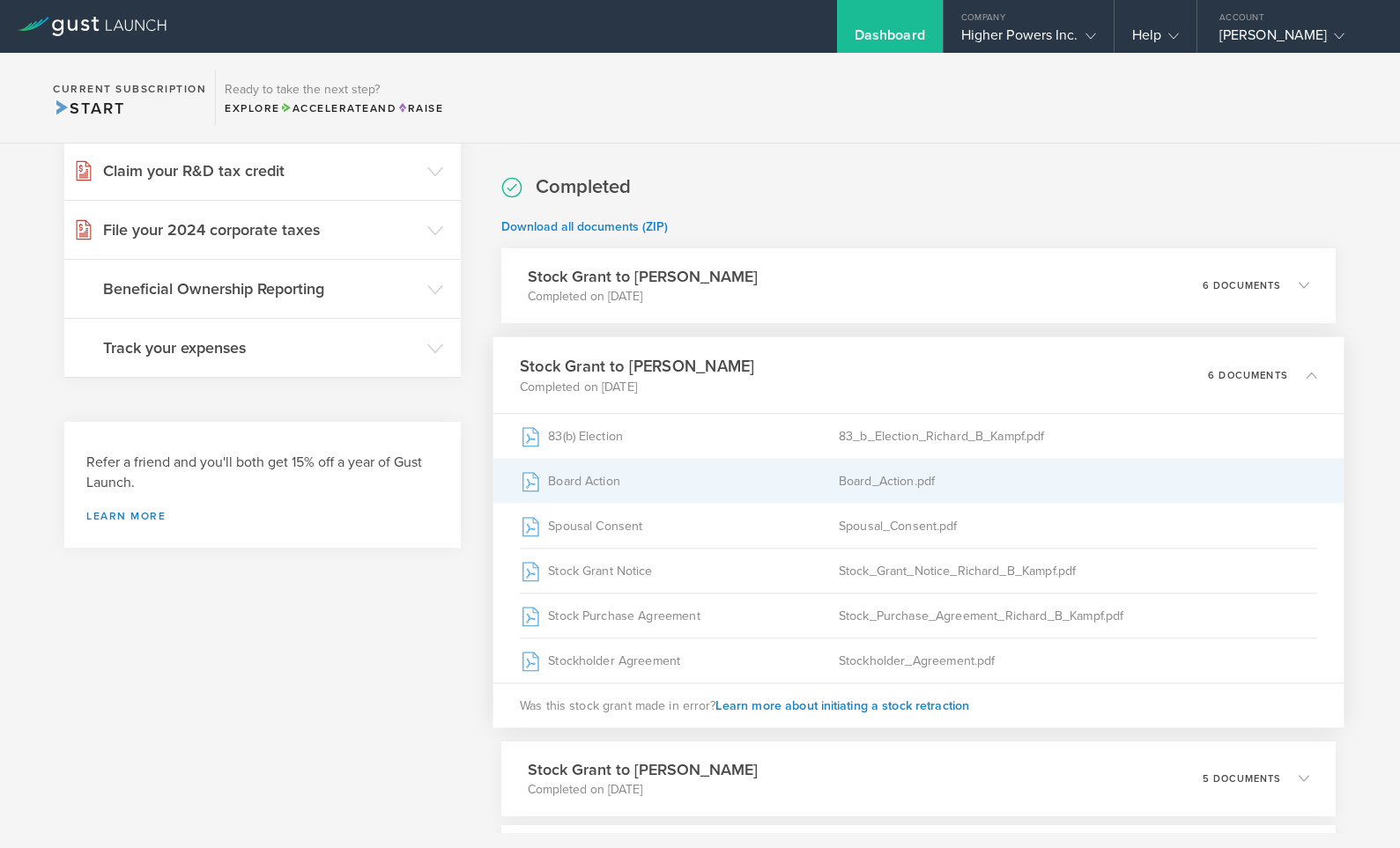
click at [885, 484] on div "Board_Action.pdf" at bounding box center [1077, 481] width 478 height 44
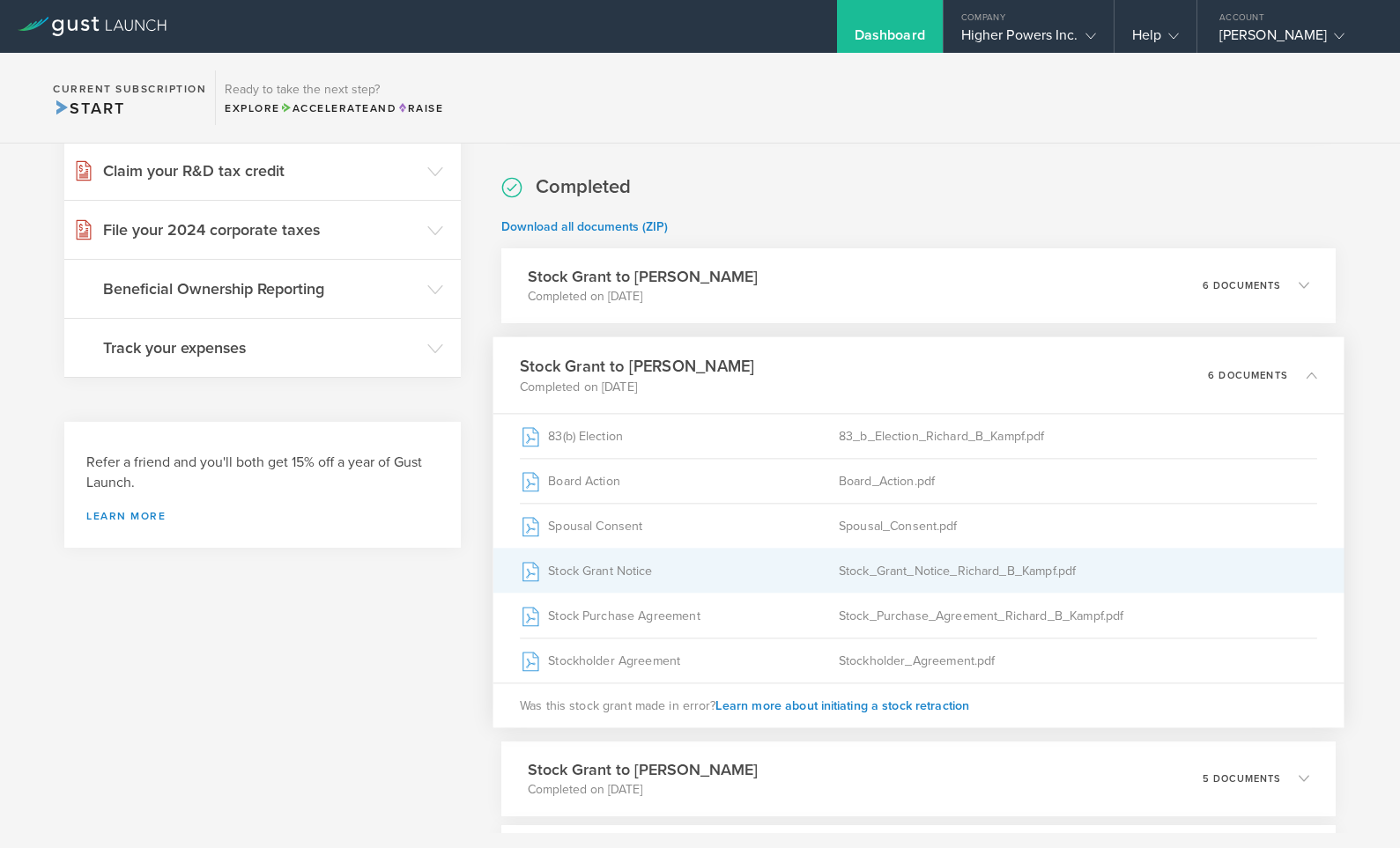
click at [873, 565] on div "Stock_Grant_Notice_Richard_B_Kampf.pdf" at bounding box center [1077, 570] width 478 height 44
